Goal: Task Accomplishment & Management: Manage account settings

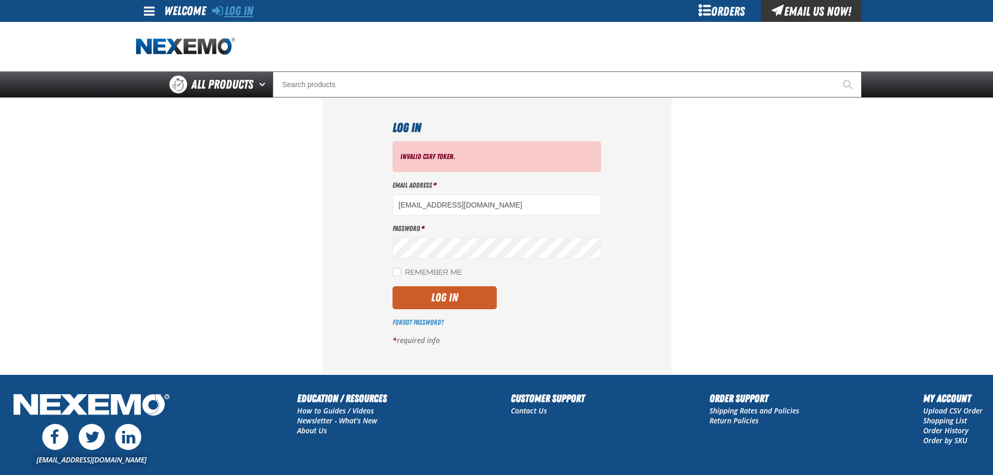
click at [242, 14] on link "Log In" at bounding box center [232, 11] width 41 height 15
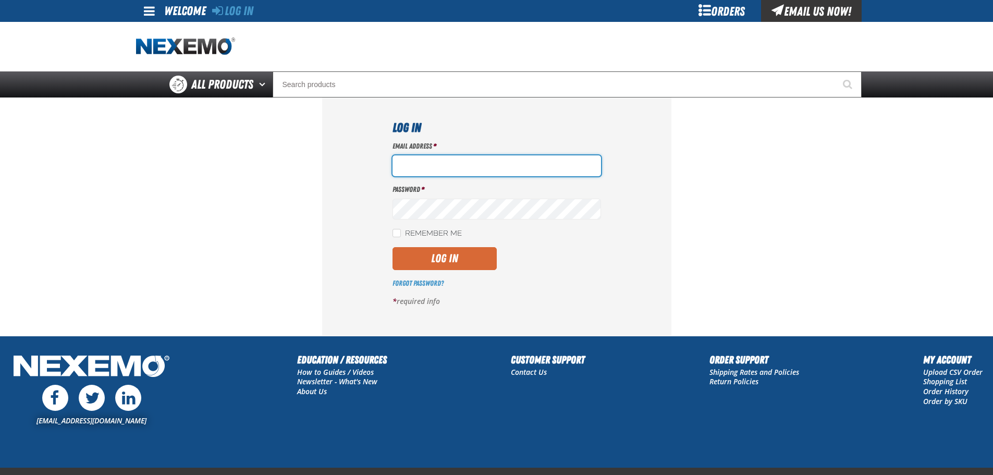
type input "[EMAIL_ADDRESS][DOMAIN_NAME]"
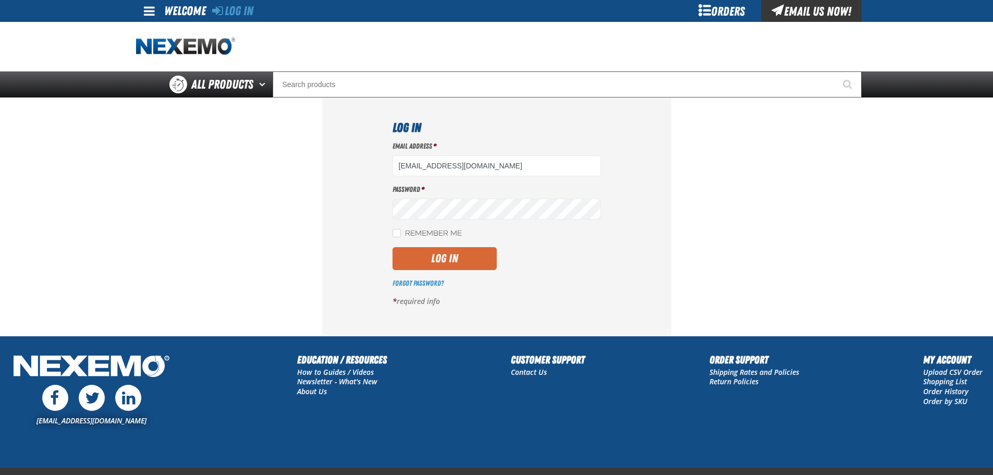
click at [443, 248] on button "Log In" at bounding box center [444, 258] width 104 height 23
